Goal: Information Seeking & Learning: Learn about a topic

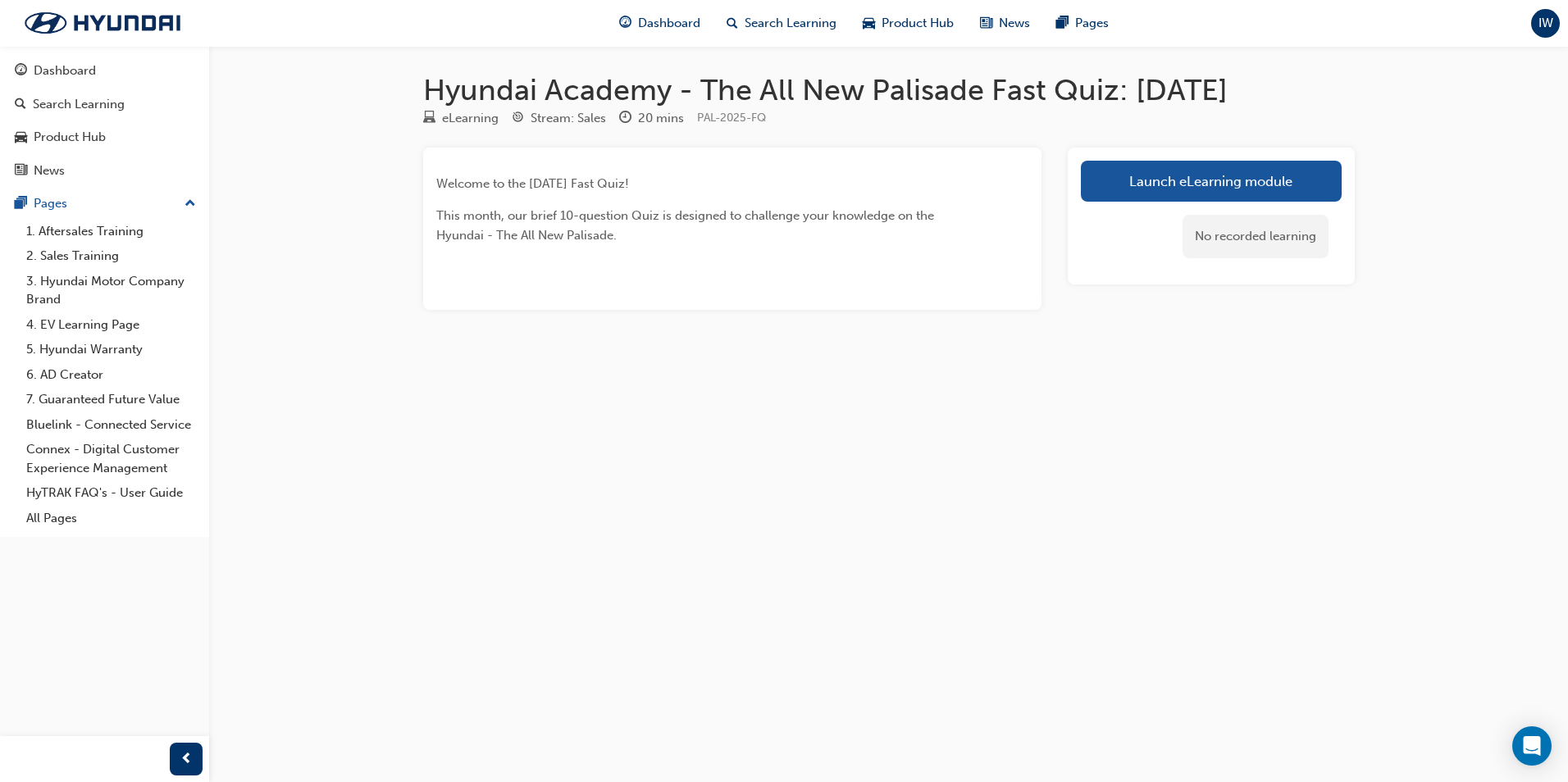
click at [650, 250] on div "Welcome to the [DATE] Fast Quiz! This month, our brief 10-question Quiz is desi…" at bounding box center [732, 228] width 618 height 163
click at [674, 193] on div "Welcome to the [DATE] Fast Quiz! This month, our brief 10-question Quiz is desi…" at bounding box center [703, 209] width 533 height 71
click at [1194, 171] on link "Launch eLearning module" at bounding box center [1211, 181] width 260 height 41
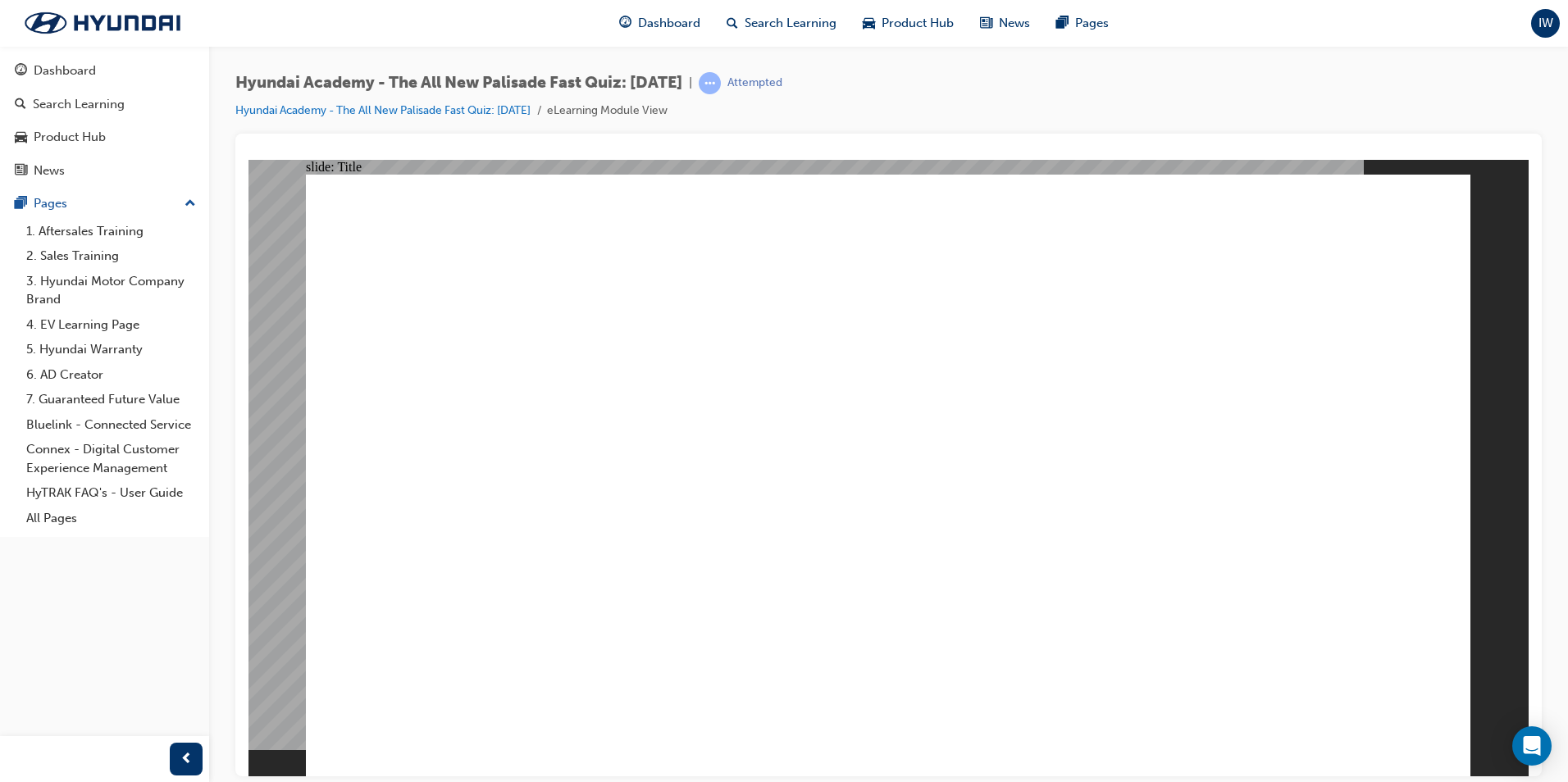
drag, startPoint x: 1527, startPoint y: 483, endPoint x: 1499, endPoint y: 426, distance: 63.5
click at [1526, 411] on div "slide: Title Rectangle 3 Hyundai - The All New Palisade [DATE] FAST QUIZ Start …" at bounding box center [888, 467] width 1280 height 617
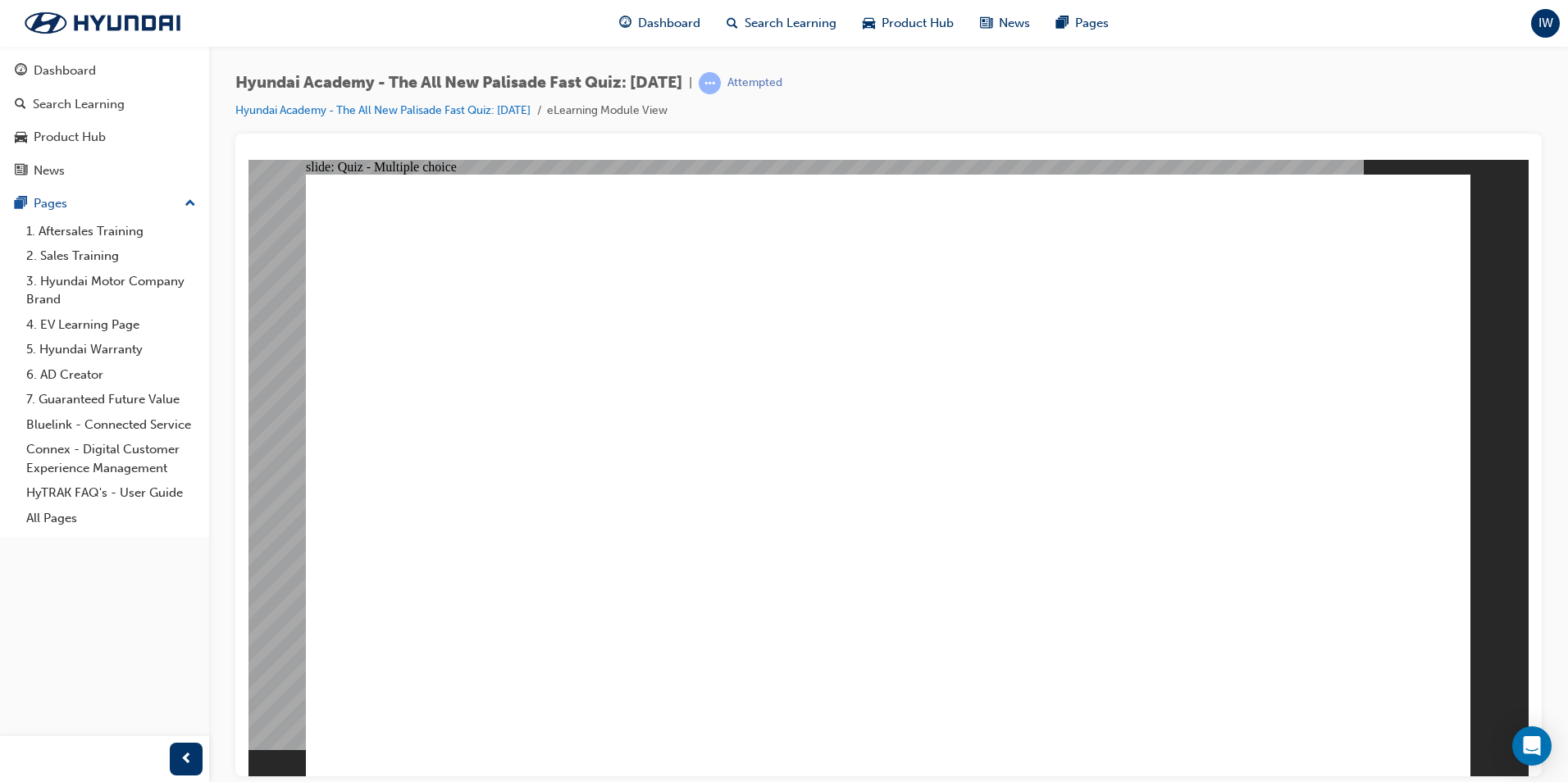
radio input "true"
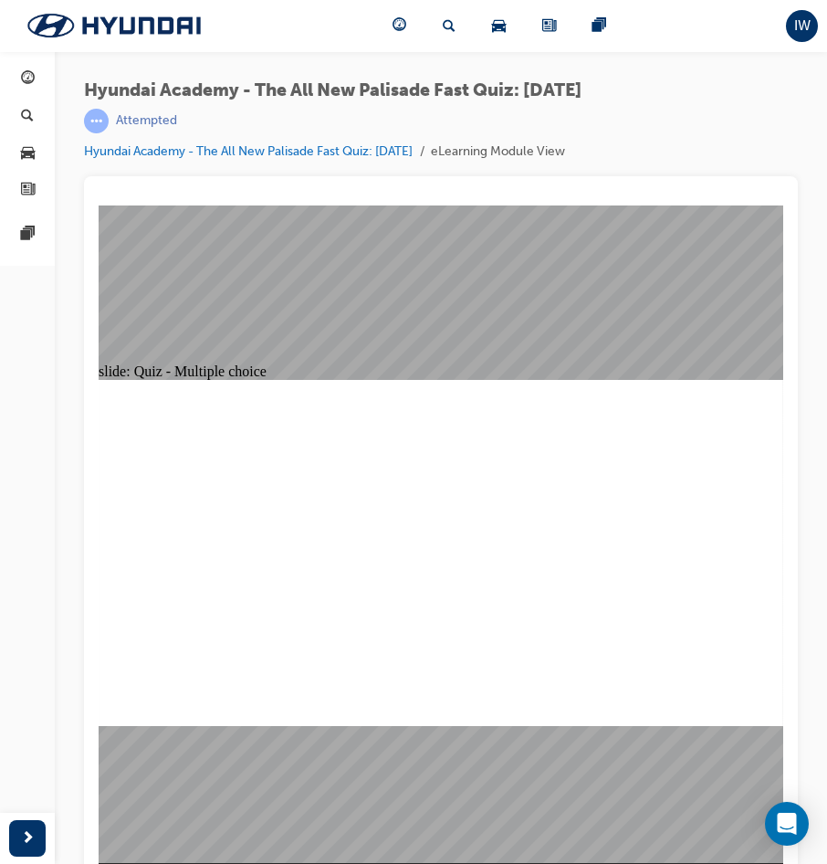
radio input "true"
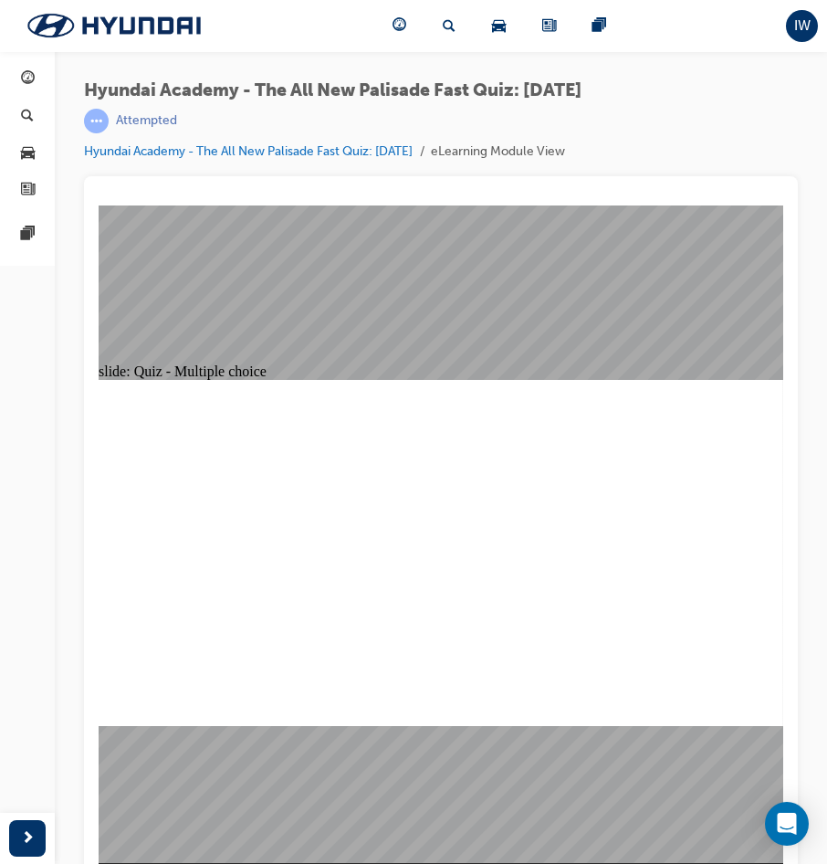
radio input "true"
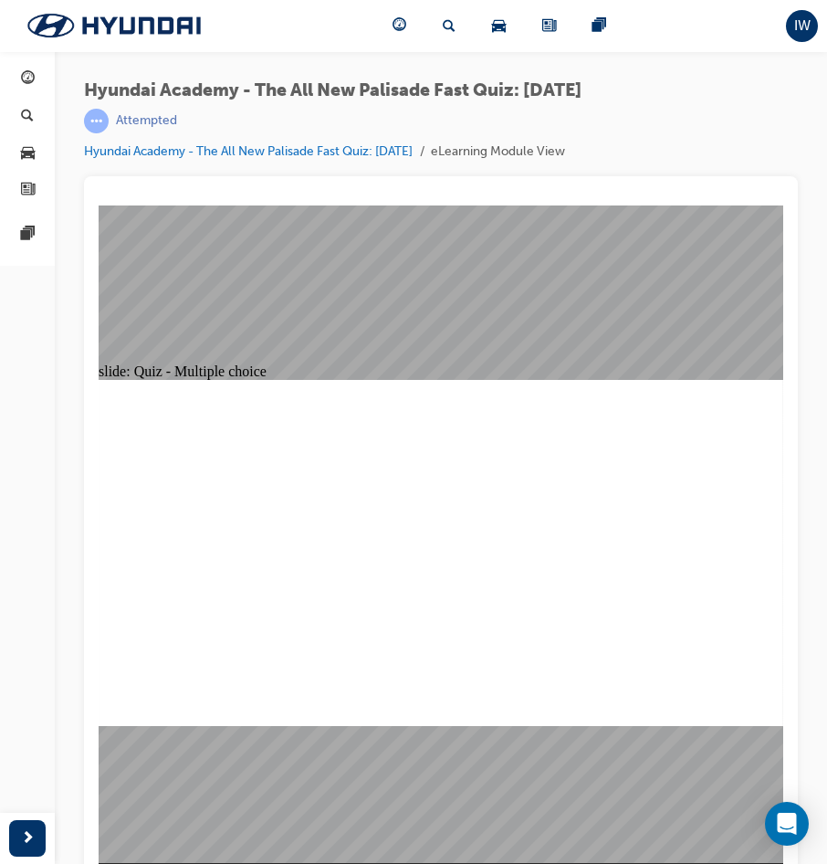
drag, startPoint x: 581, startPoint y: 421, endPoint x: 481, endPoint y: 424, distance: 99.6
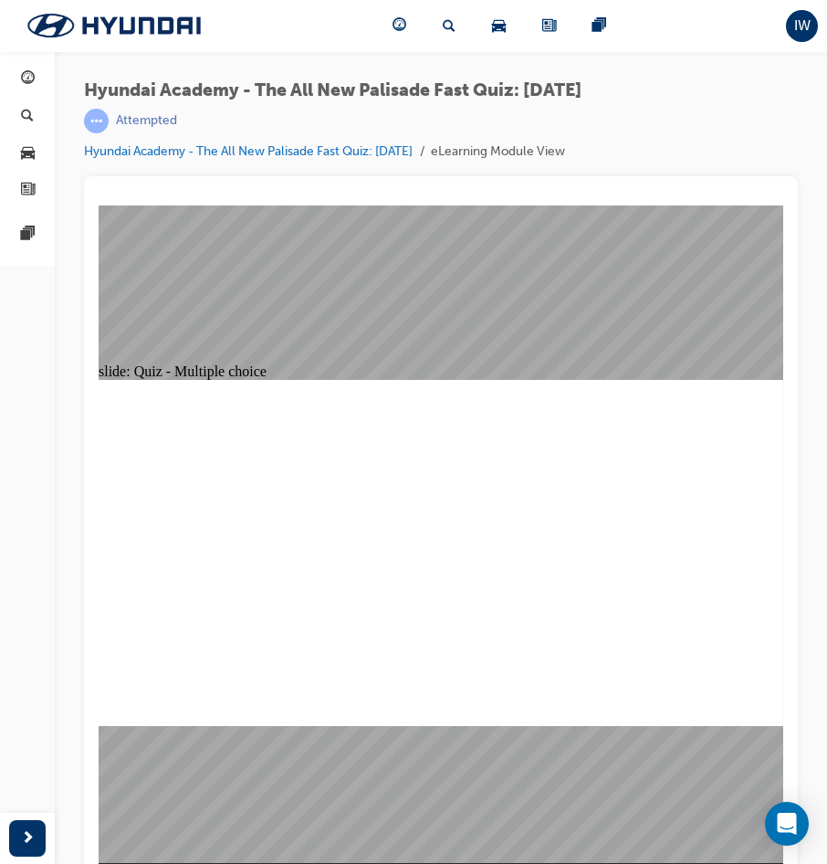
checkbox input "true"
radio input "true"
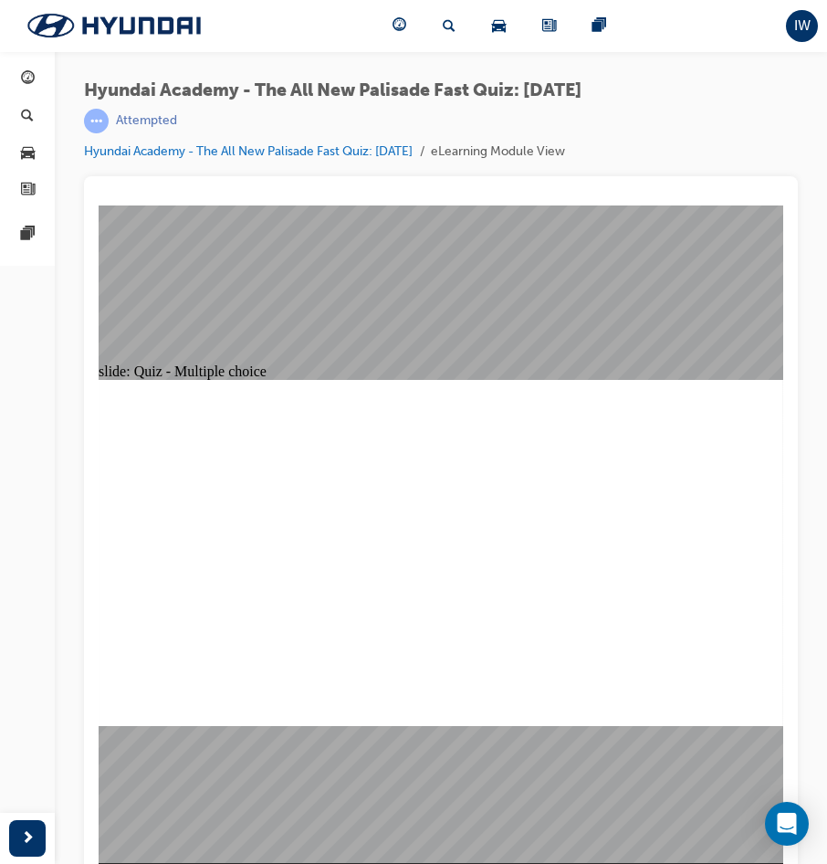
radio input "false"
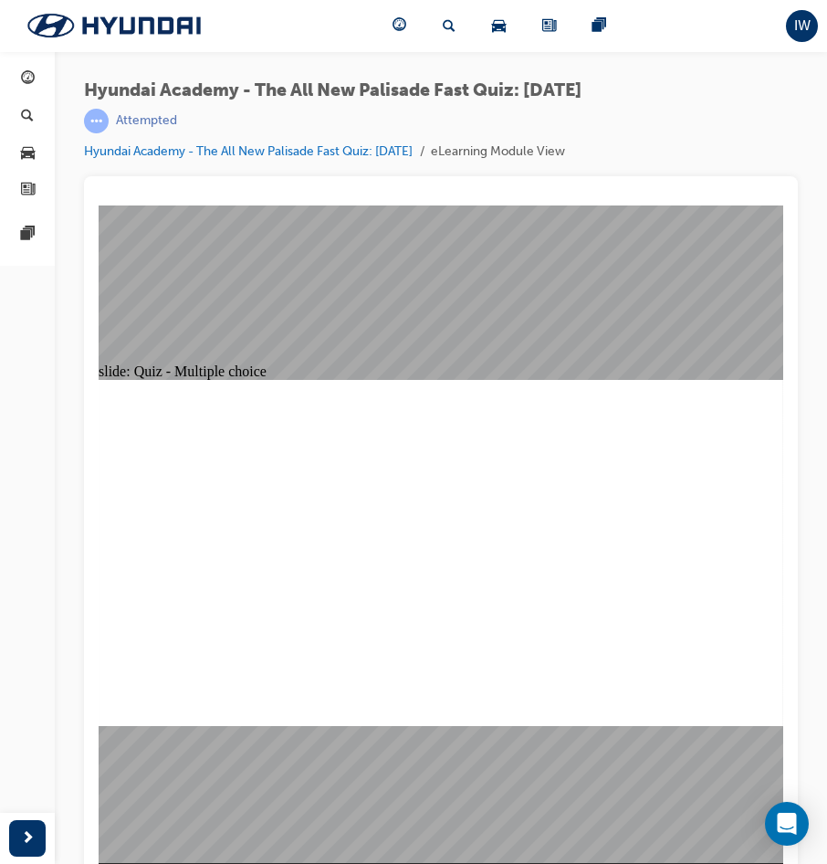
radio input "true"
checkbox input "true"
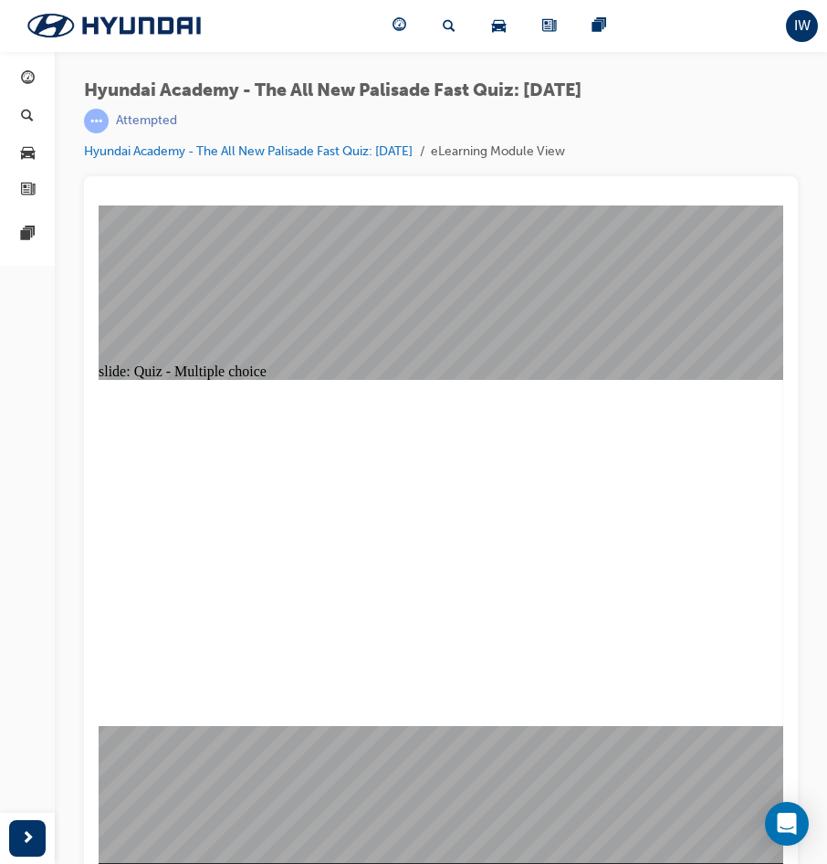
checkbox input "true"
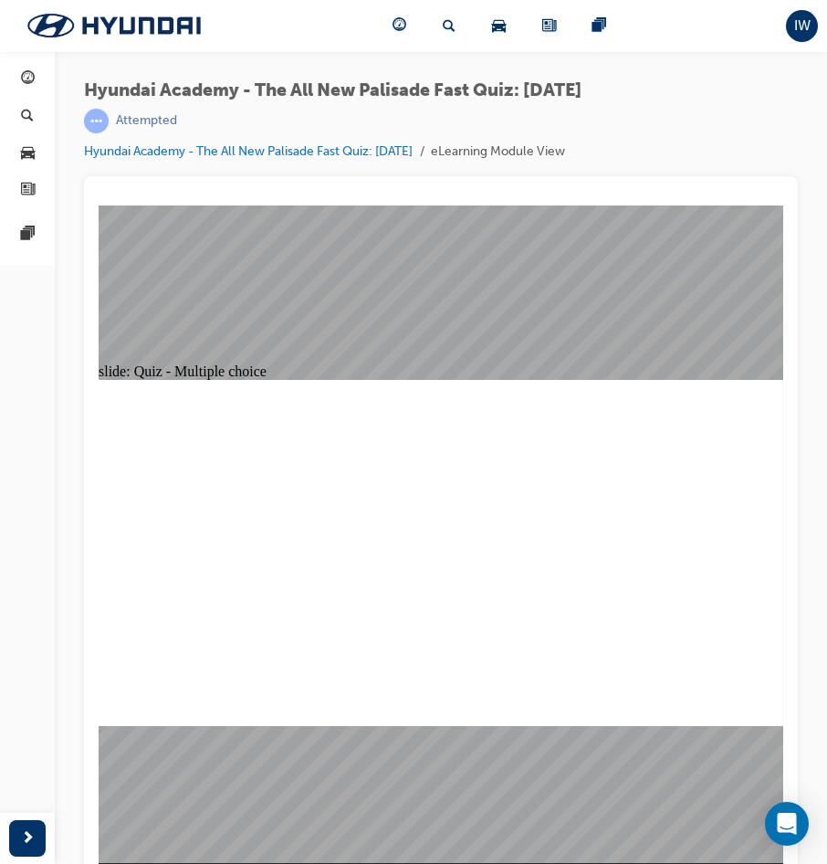
checkbox input "true"
radio input "true"
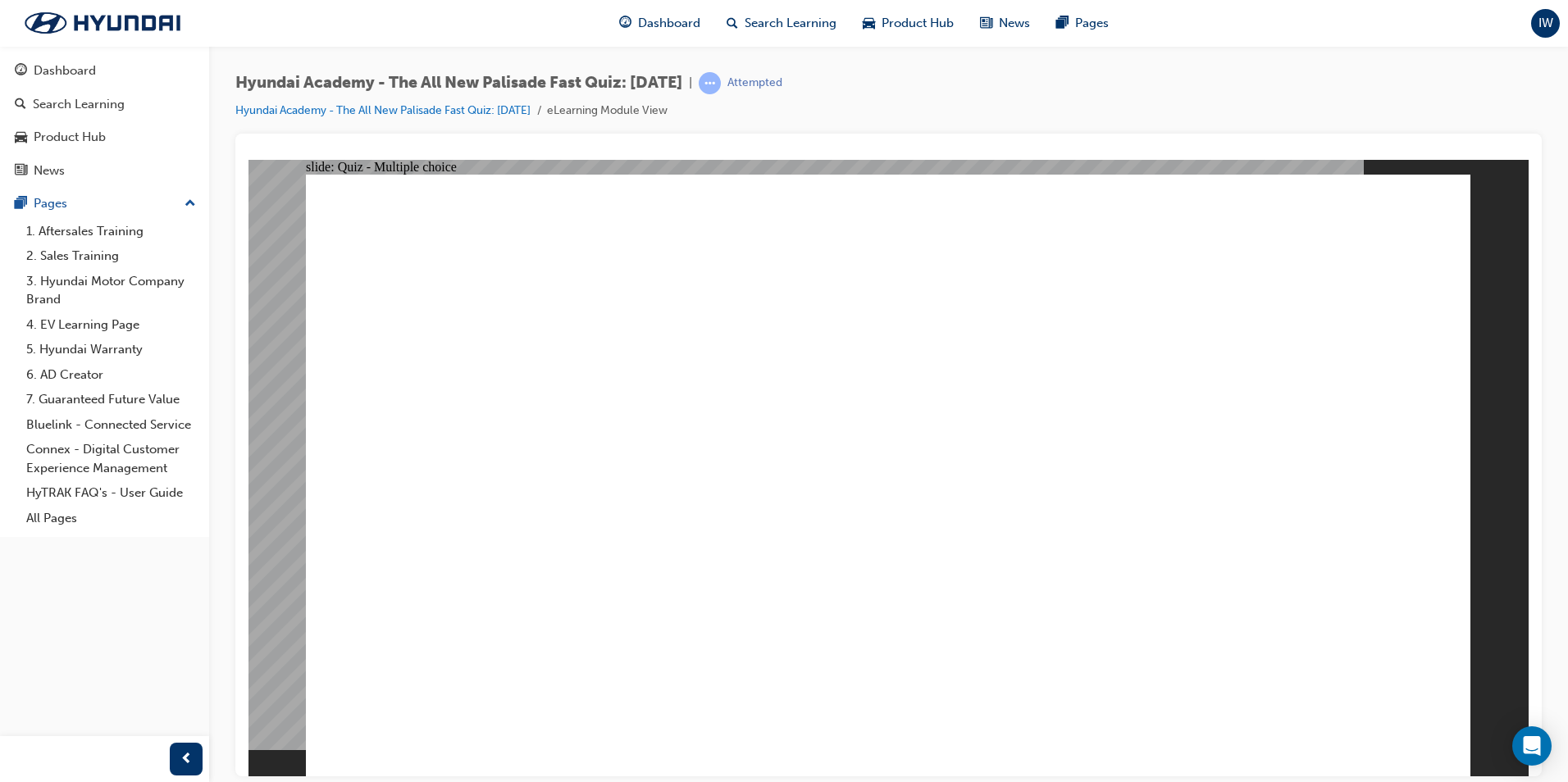
drag, startPoint x: 700, startPoint y: 579, endPoint x: 714, endPoint y: 543, distance: 38.6
radio input "true"
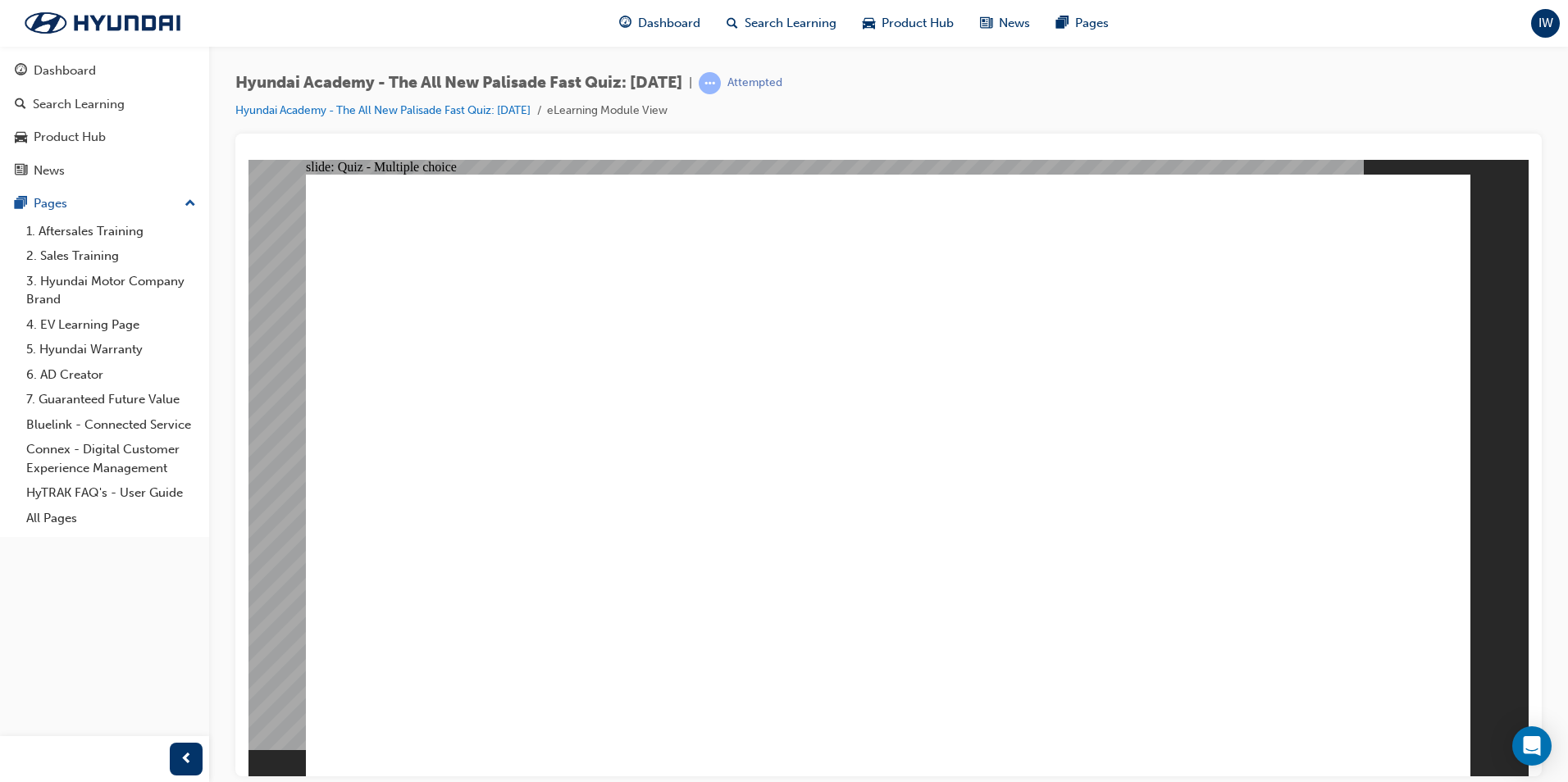
radio input "true"
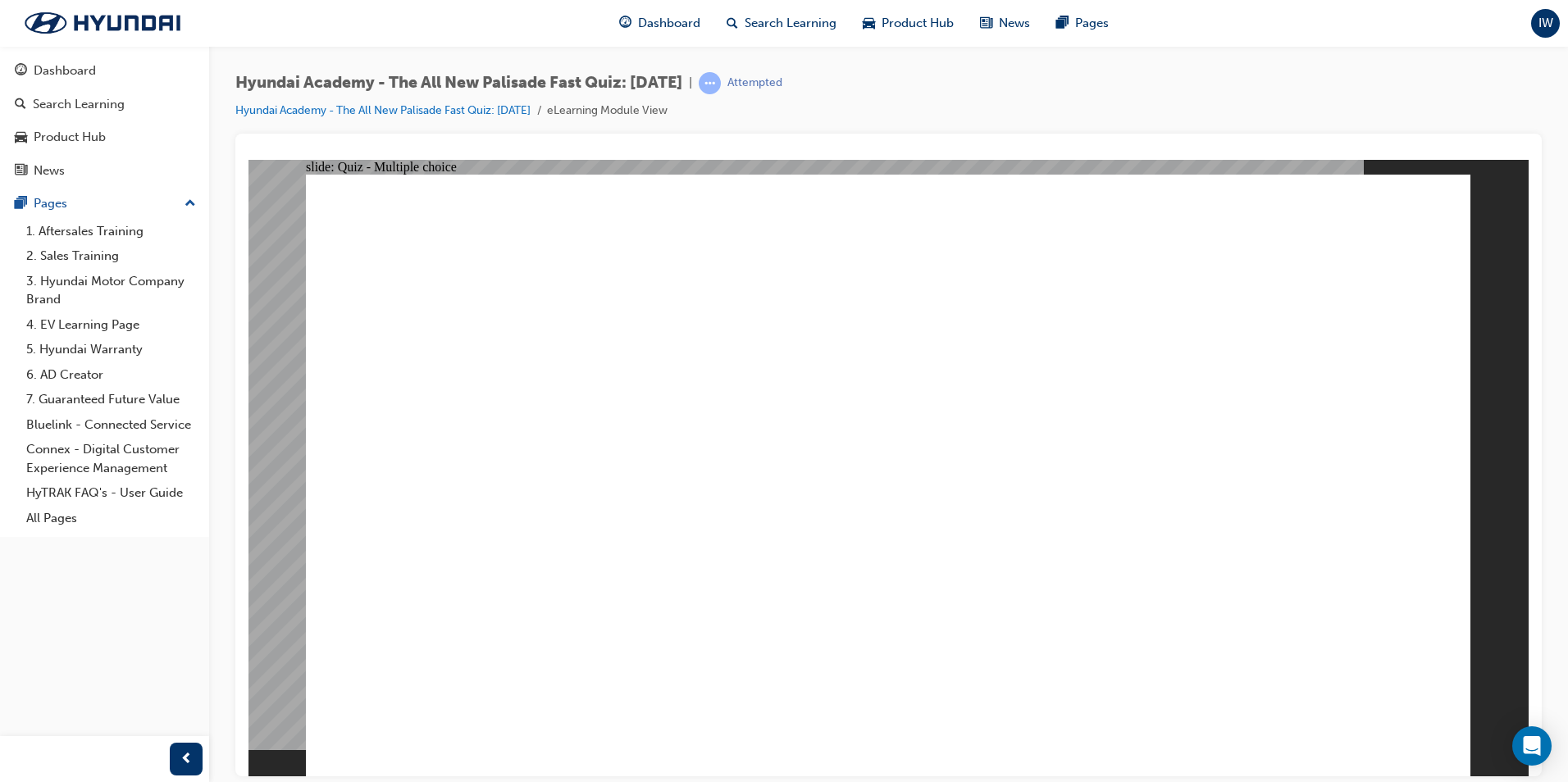
radio input "true"
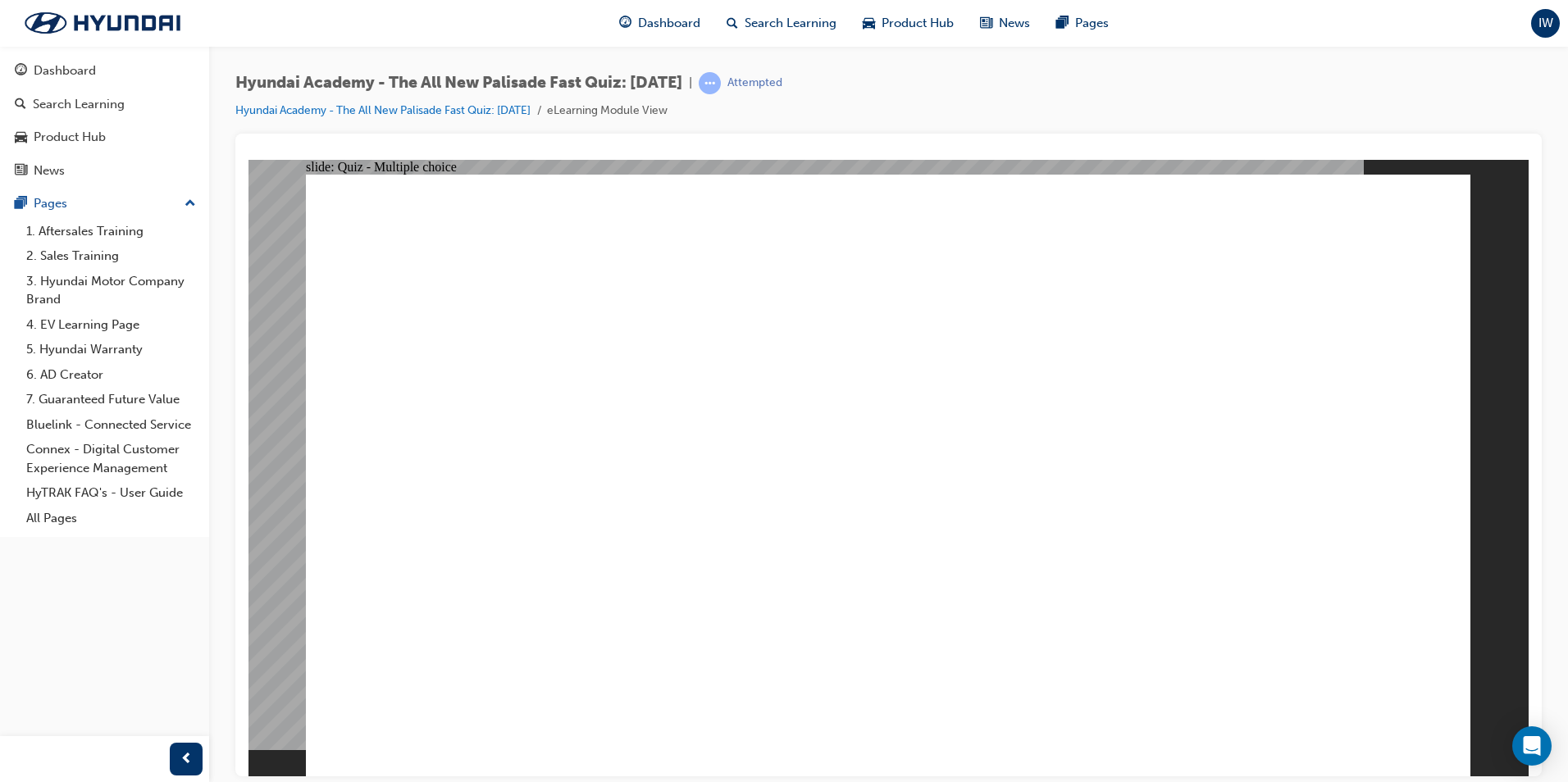
checkbox input "true"
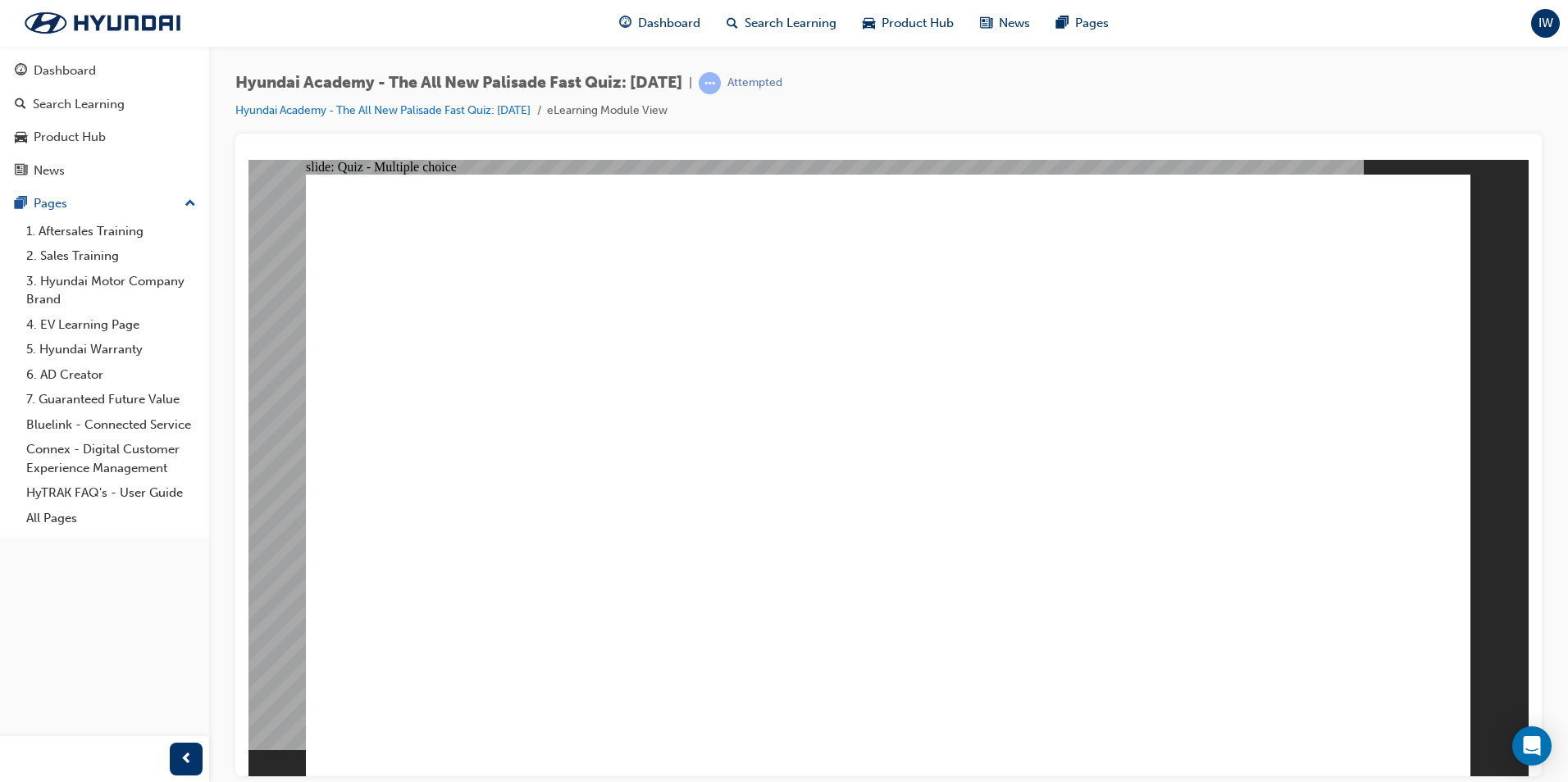
checkbox input "false"
checkbox input "true"
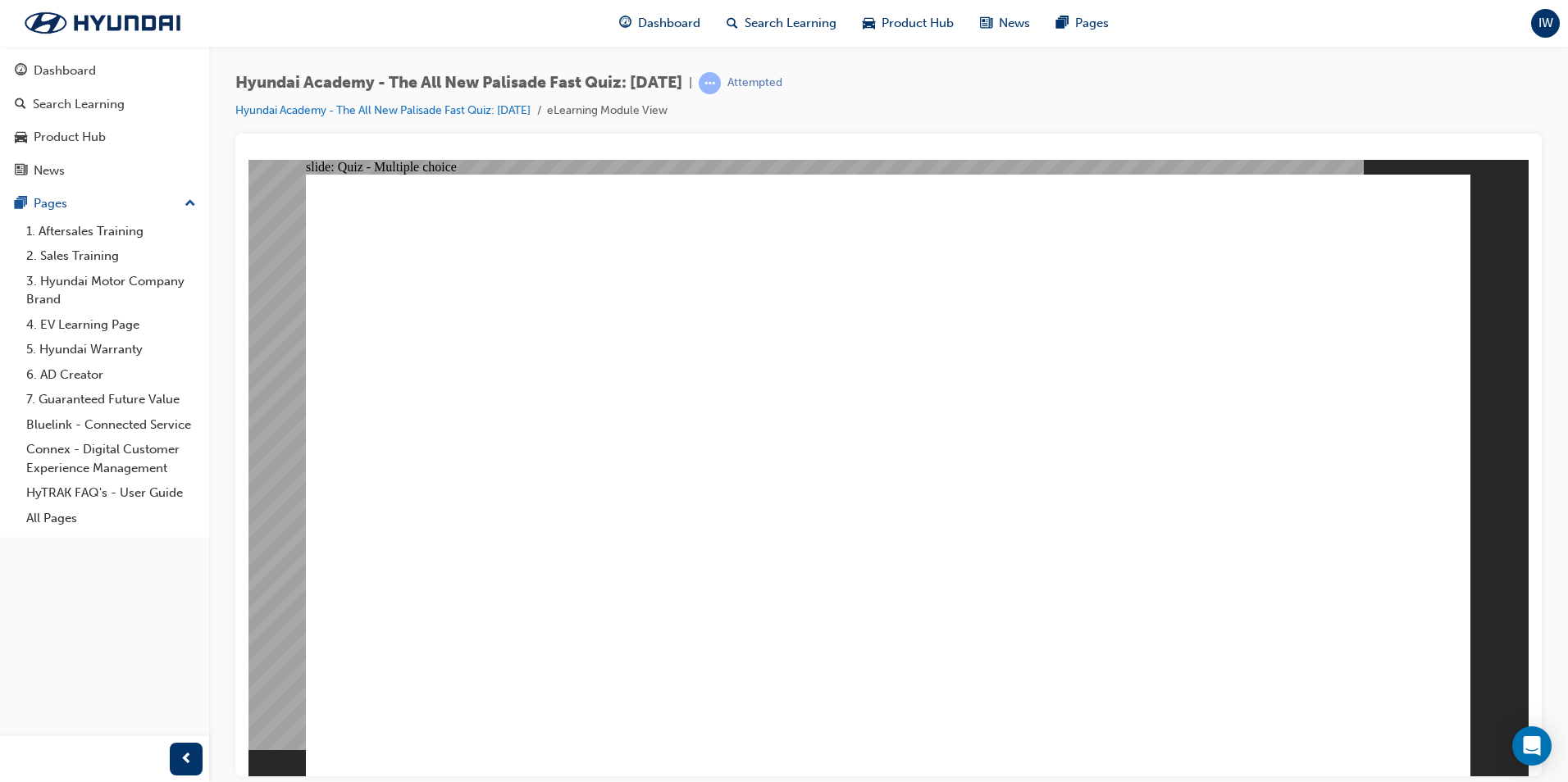
checkbox input "true"
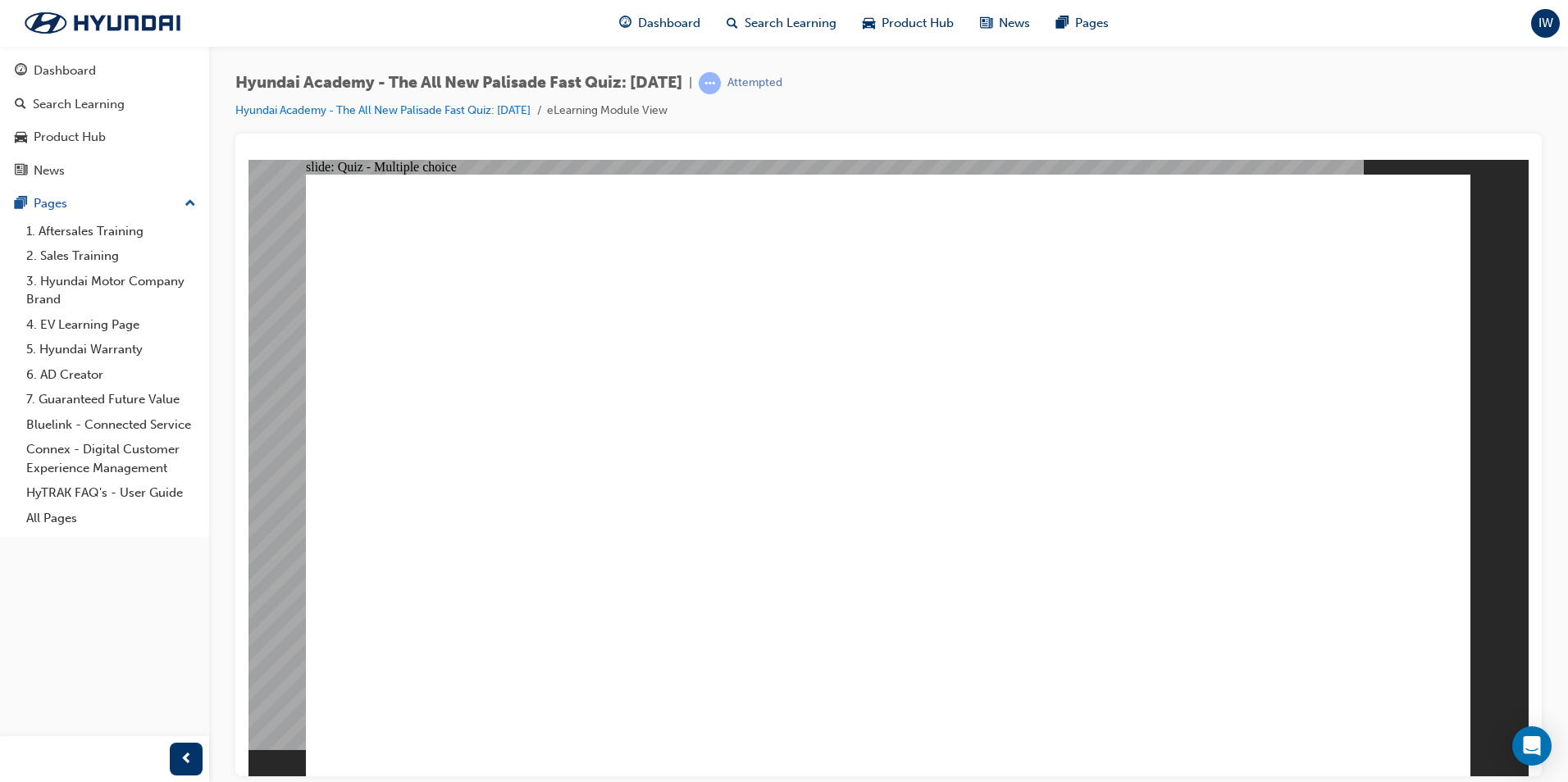
radio input "true"
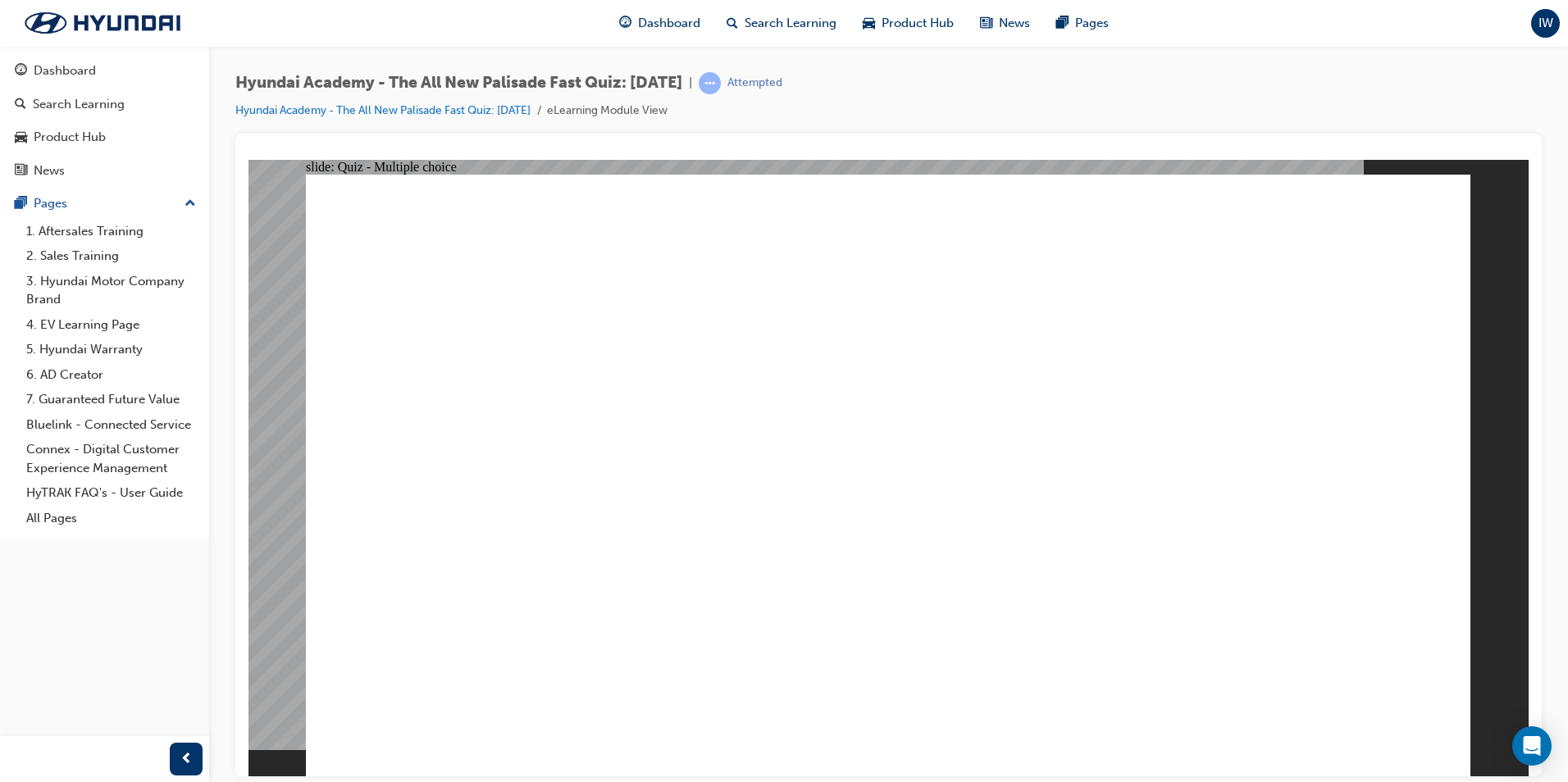
radio input "true"
radio input "false"
radio input "true"
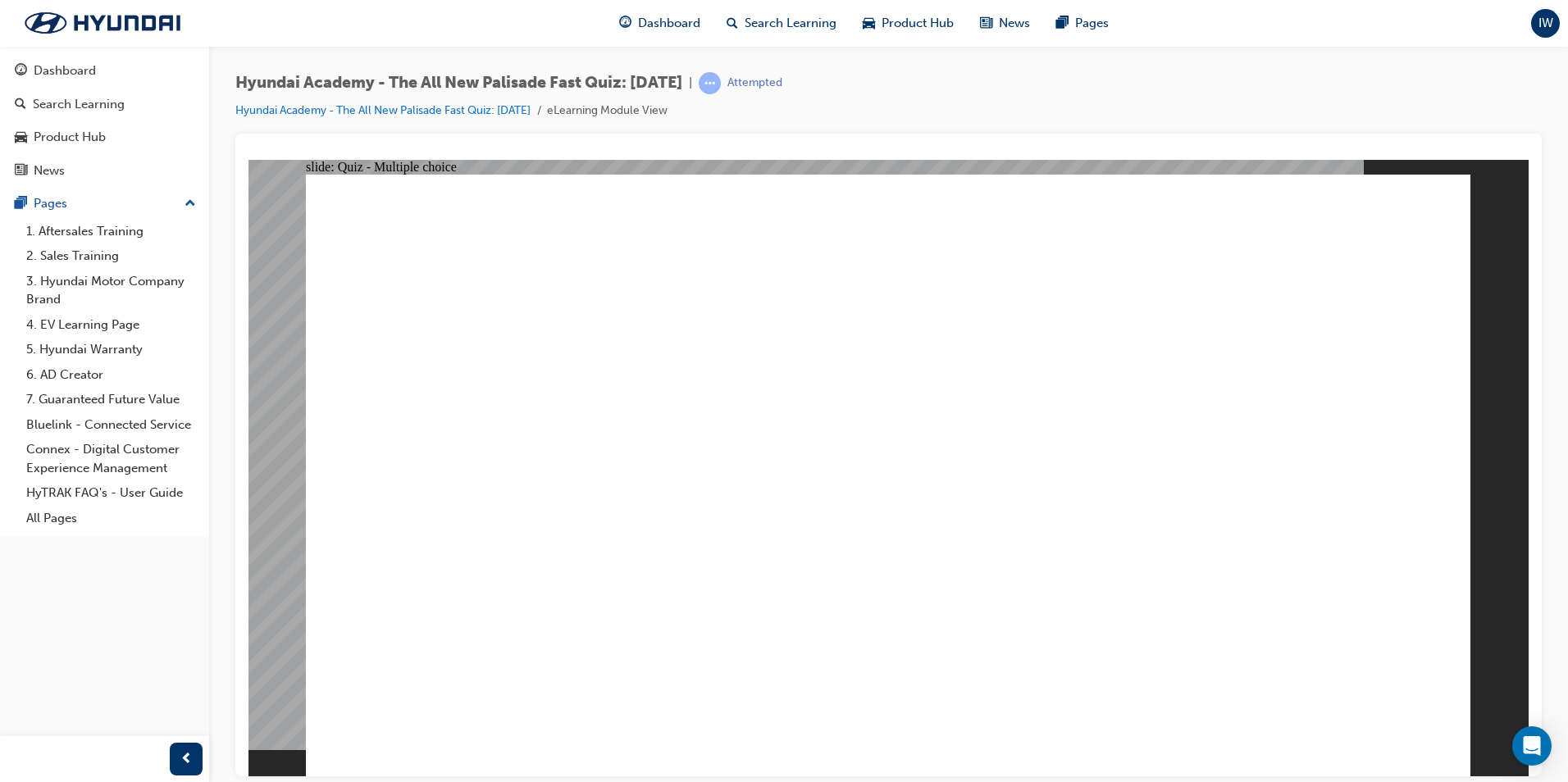
checkbox input "true"
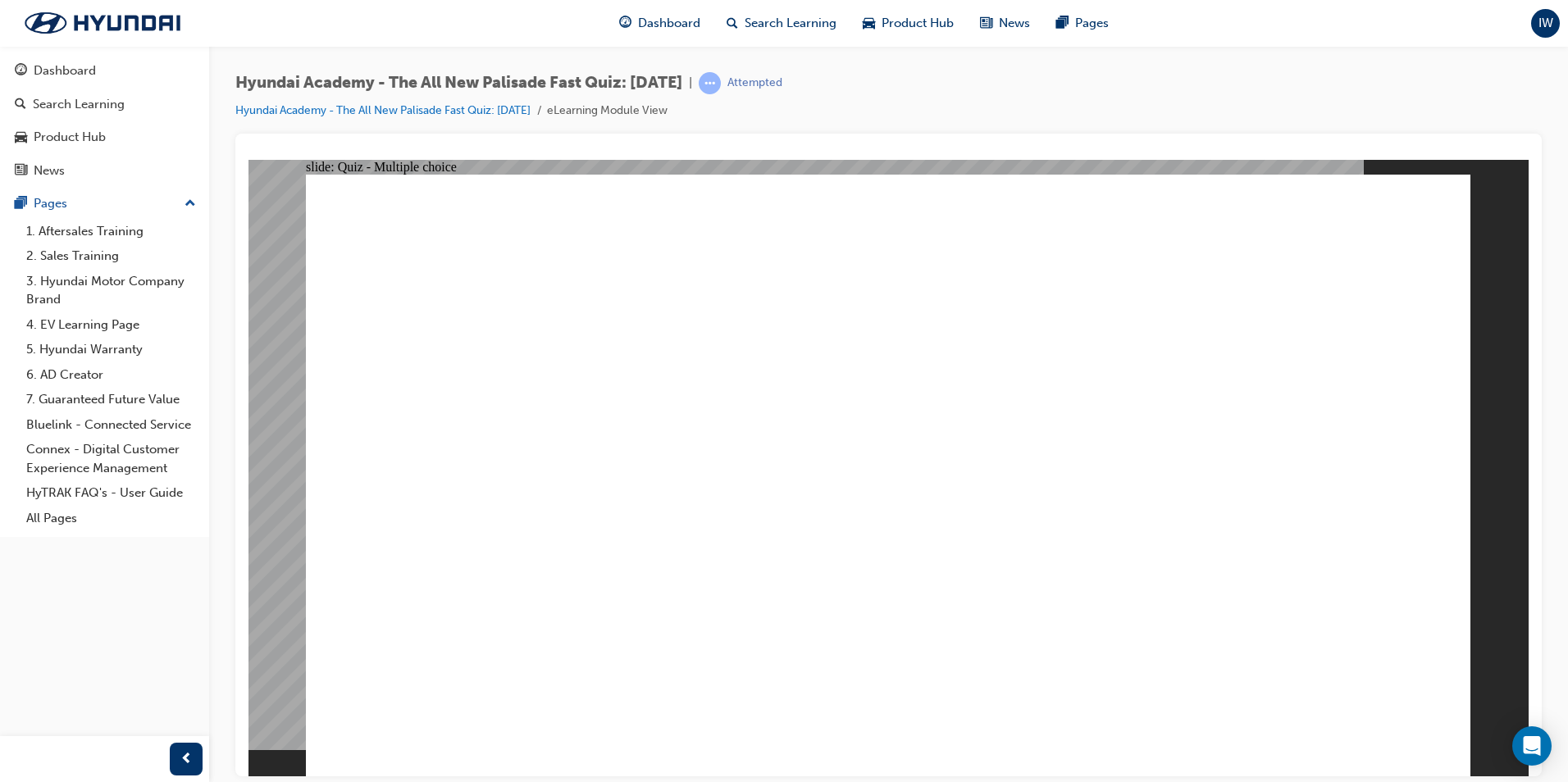
checkbox input "true"
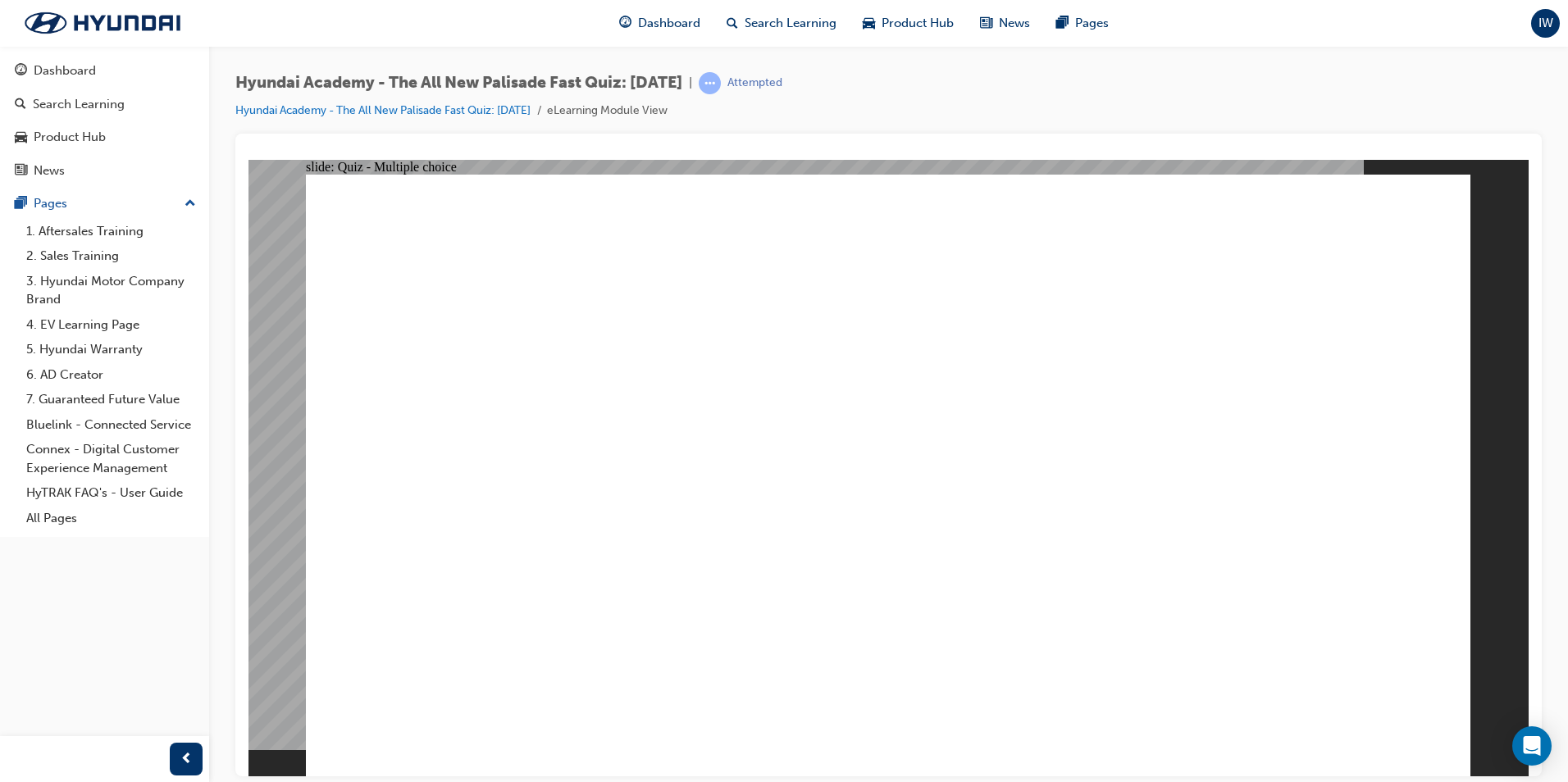
checkbox input "true"
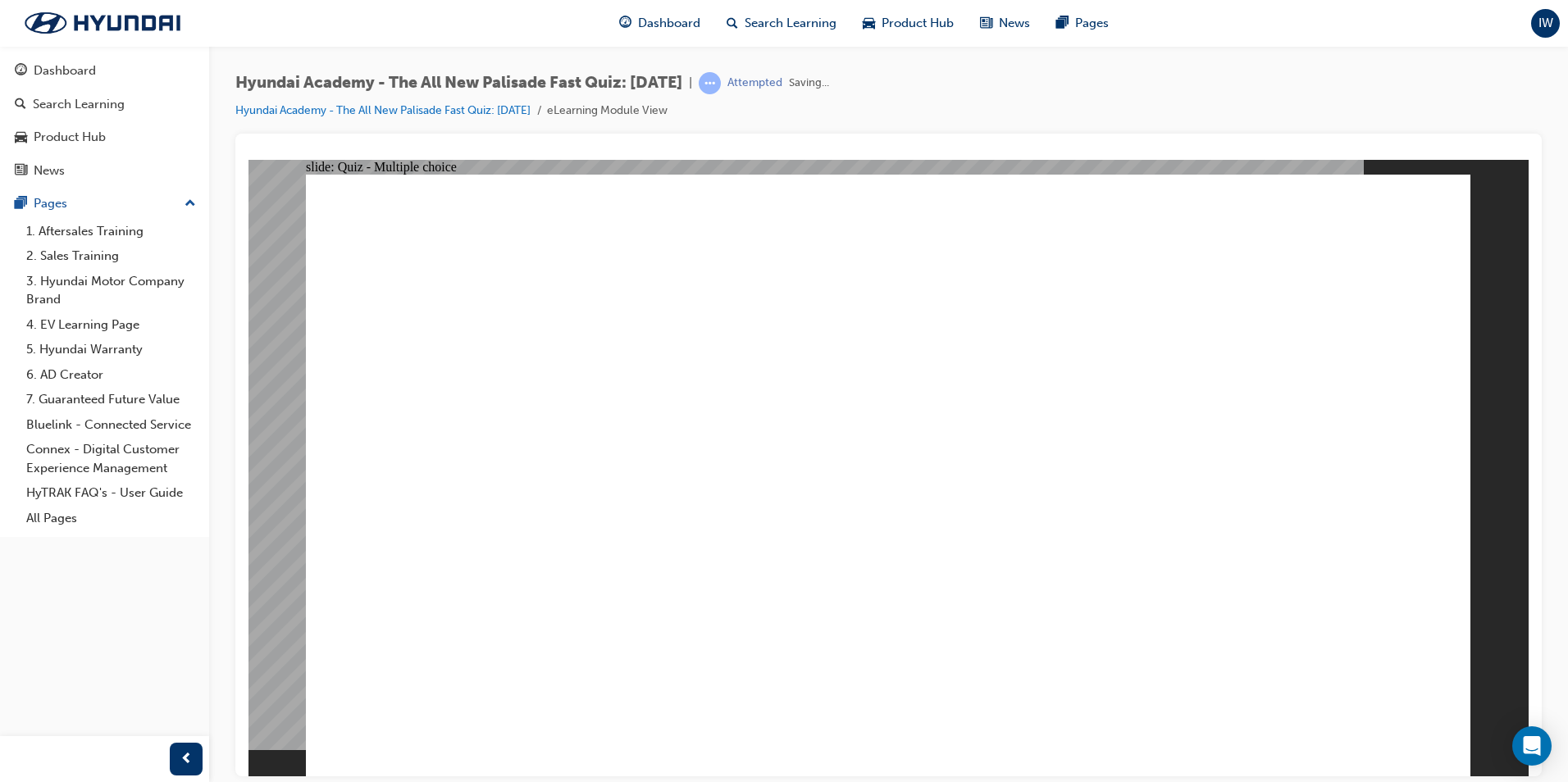
radio input "true"
